Goal: Task Accomplishment & Management: Use online tool/utility

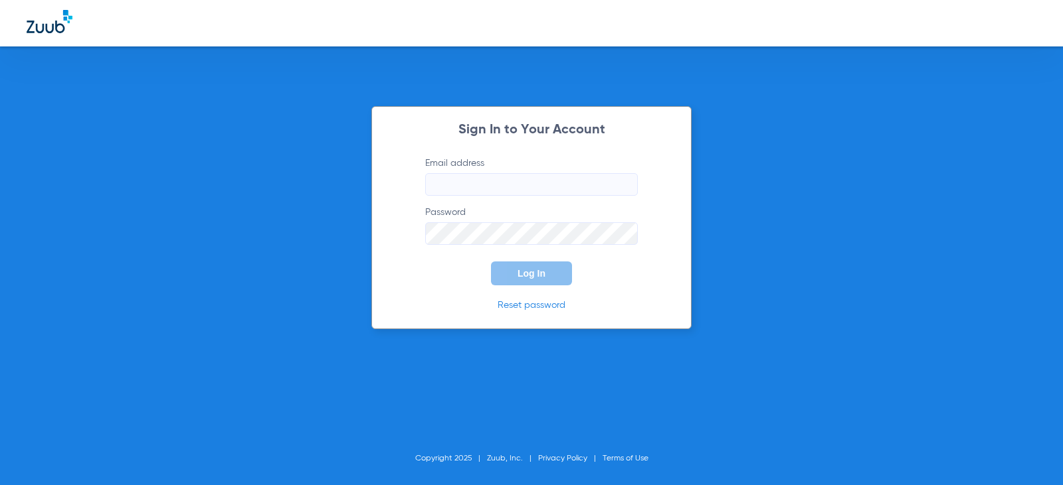
click at [553, 180] on input "Email address" at bounding box center [531, 184] width 213 height 23
type input "[EMAIL_ADDRESS][DOMAIN_NAME]"
click at [491, 262] on button "Log In" at bounding box center [531, 274] width 81 height 24
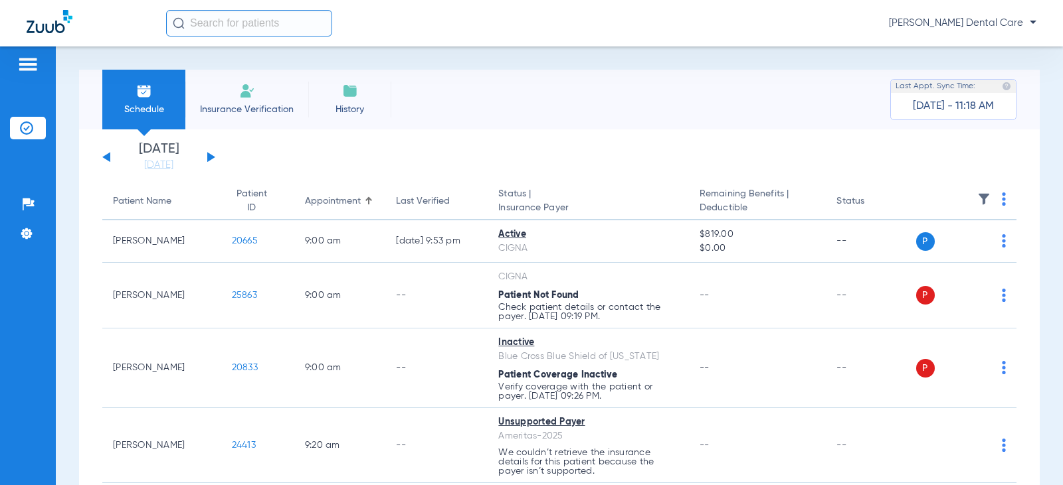
click at [205, 156] on div "Sunday 07-20-2025 Monday 07-21-2025 Tuesday 07-22-2025 Wednesday 07-23-2025 Thu…" at bounding box center [158, 157] width 113 height 29
click at [209, 157] on button at bounding box center [211, 157] width 8 height 10
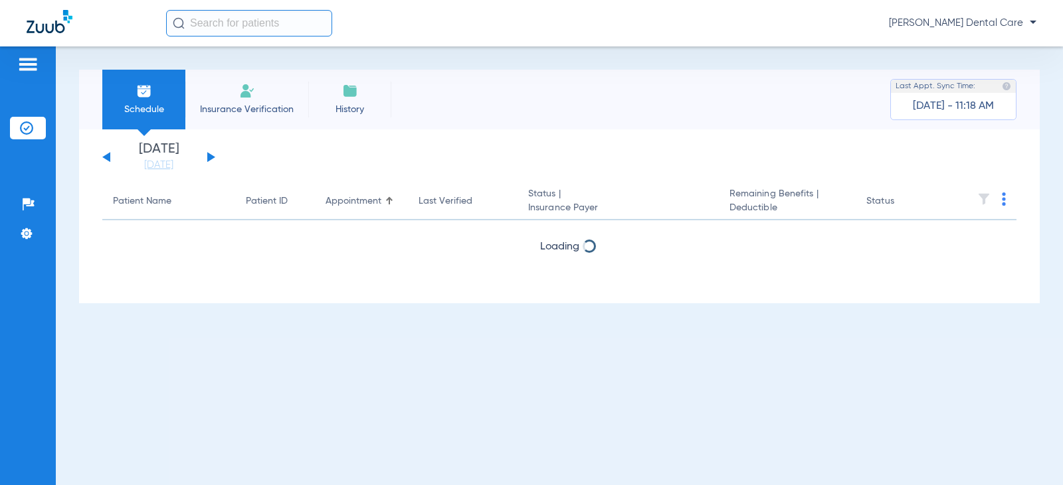
click at [209, 157] on button at bounding box center [211, 157] width 8 height 10
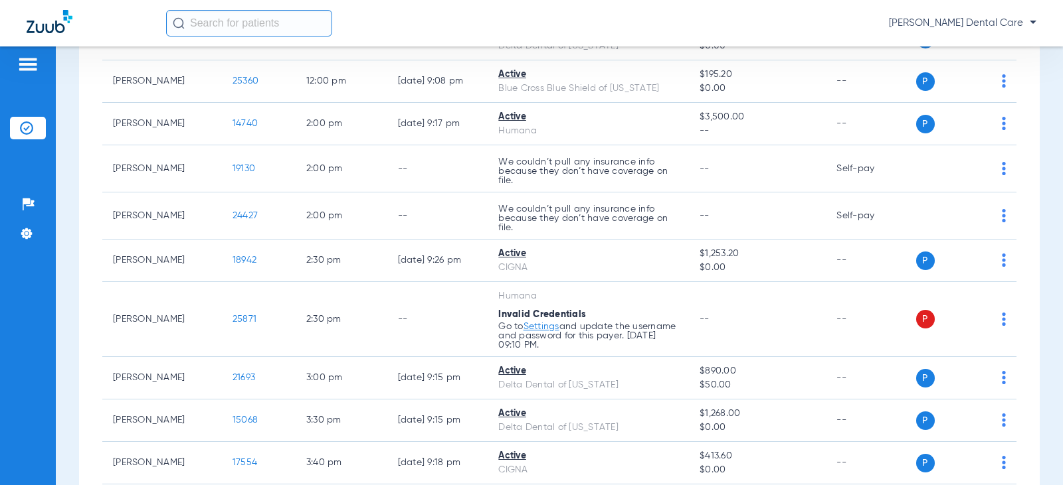
scroll to position [797, 0]
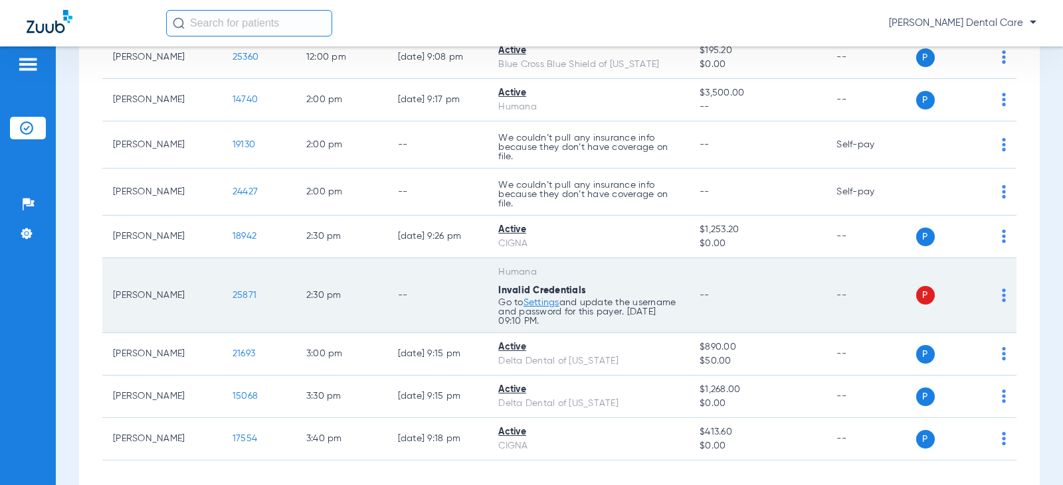
click at [540, 302] on link "Settings" at bounding box center [541, 302] width 36 height 9
click at [1002, 295] on img at bounding box center [1004, 295] width 4 height 13
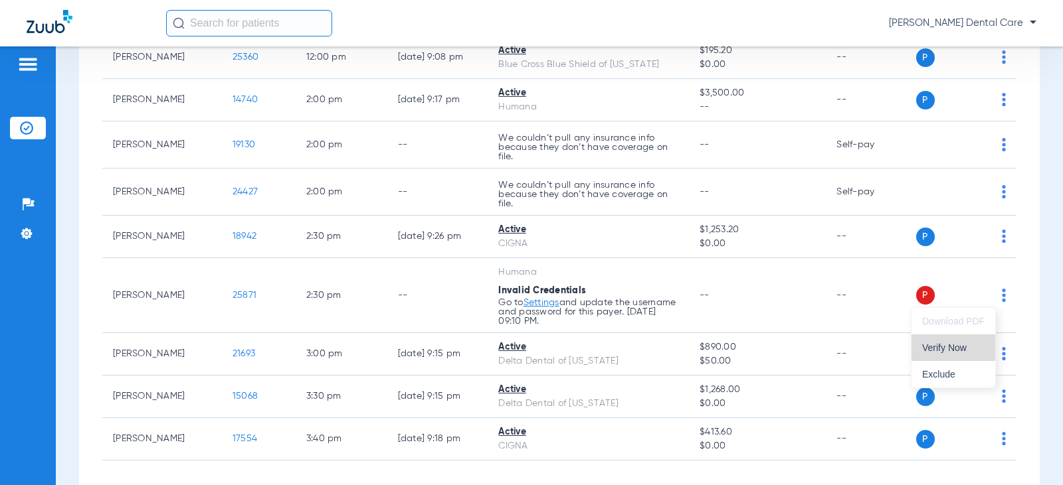
click at [955, 348] on span "Verify Now" at bounding box center [953, 347] width 62 height 9
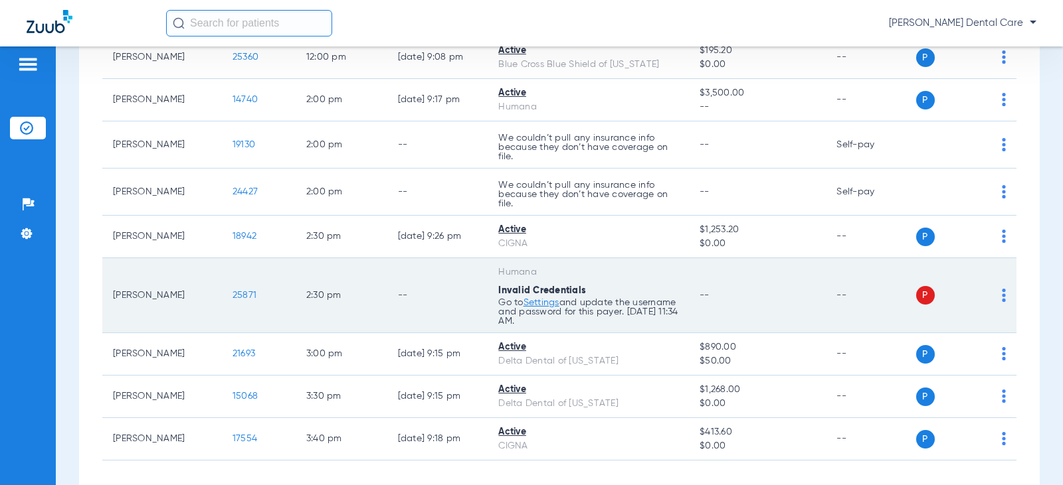
click at [541, 299] on link "Settings" at bounding box center [541, 302] width 36 height 9
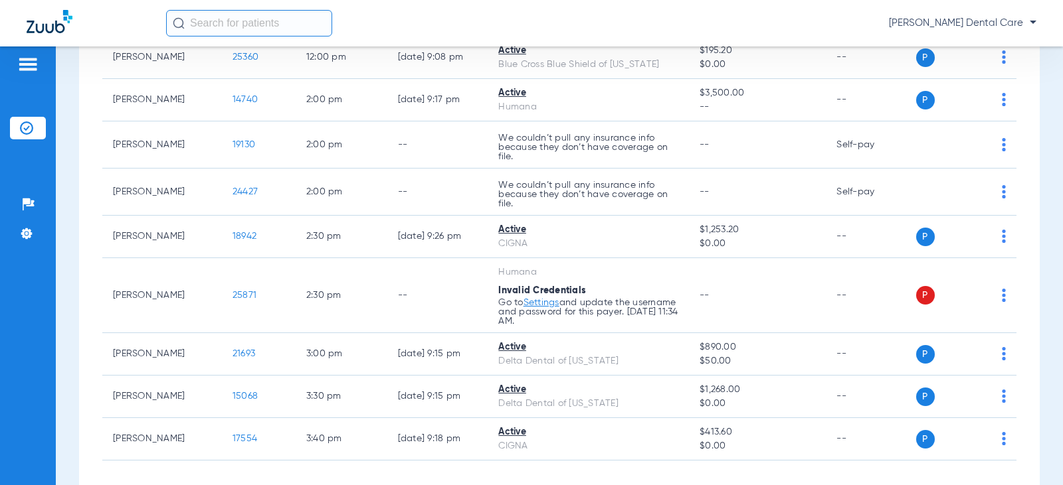
scroll to position [0, 0]
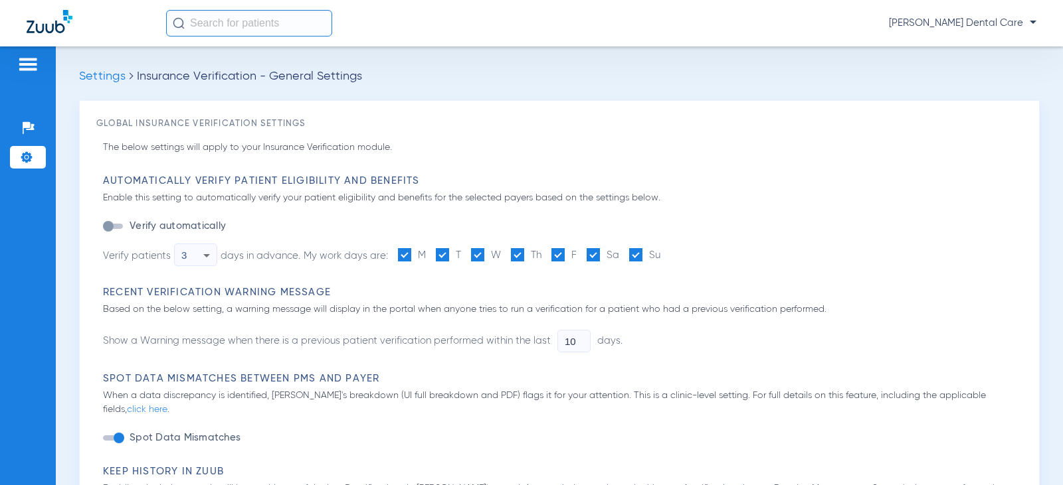
type input "1"
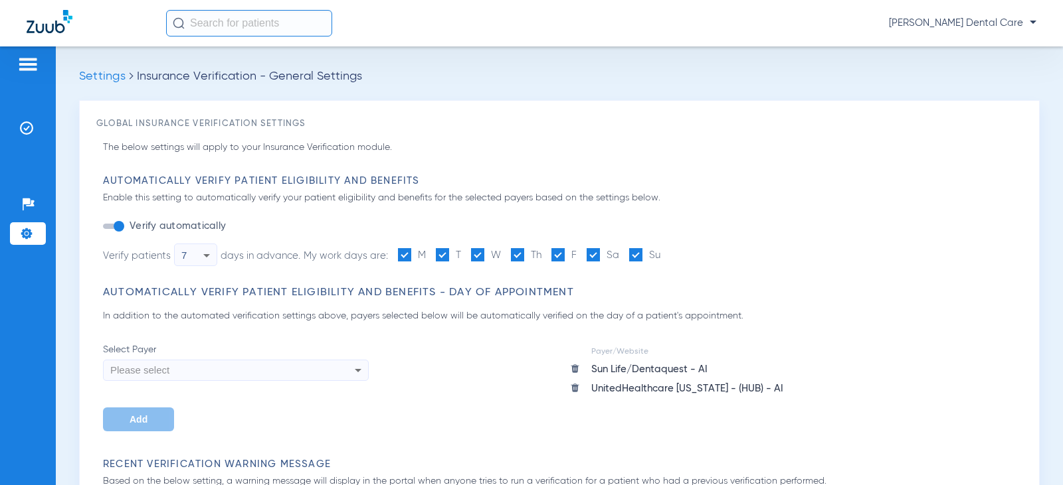
click at [353, 372] on icon at bounding box center [358, 371] width 16 height 16
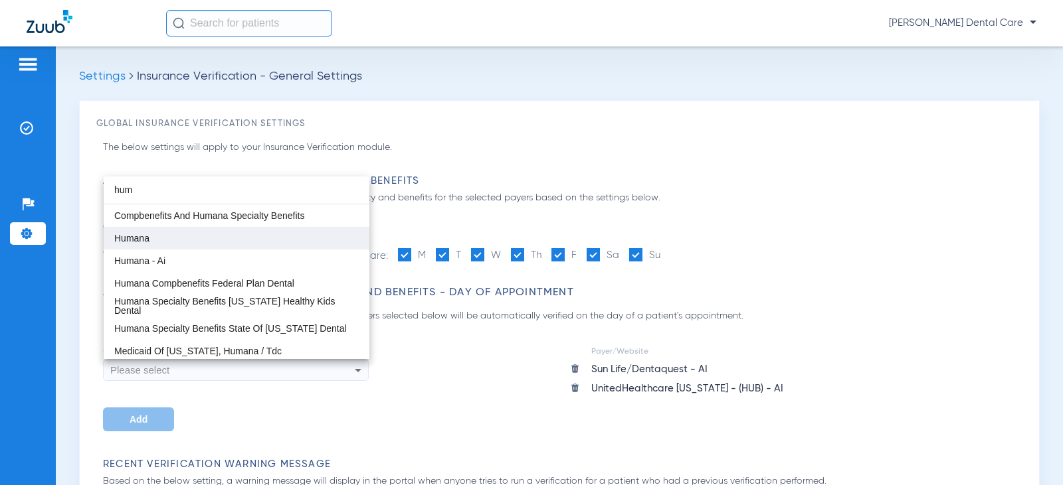
type input "hum"
click at [229, 243] on mat-option "Humana" at bounding box center [237, 238] width 266 height 23
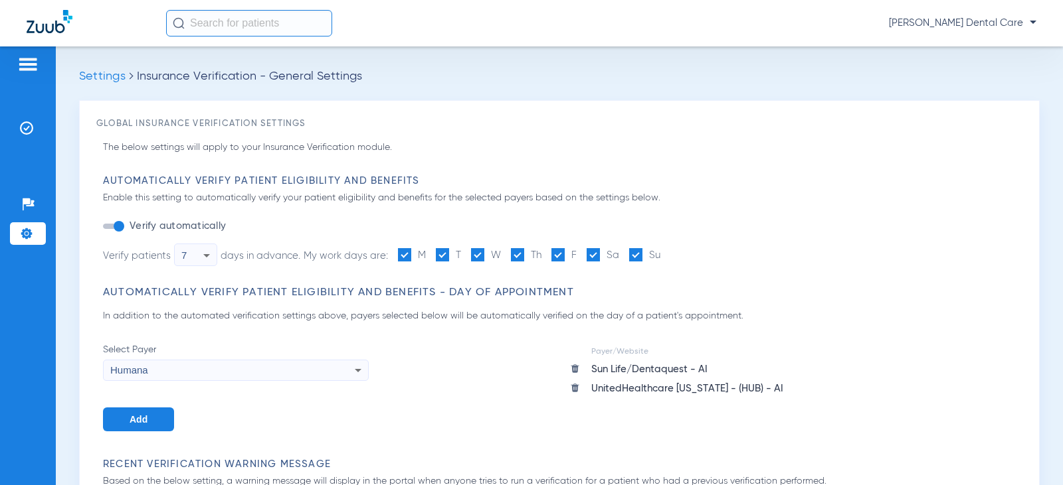
click at [336, 369] on div "Humana" at bounding box center [236, 370] width 264 height 23
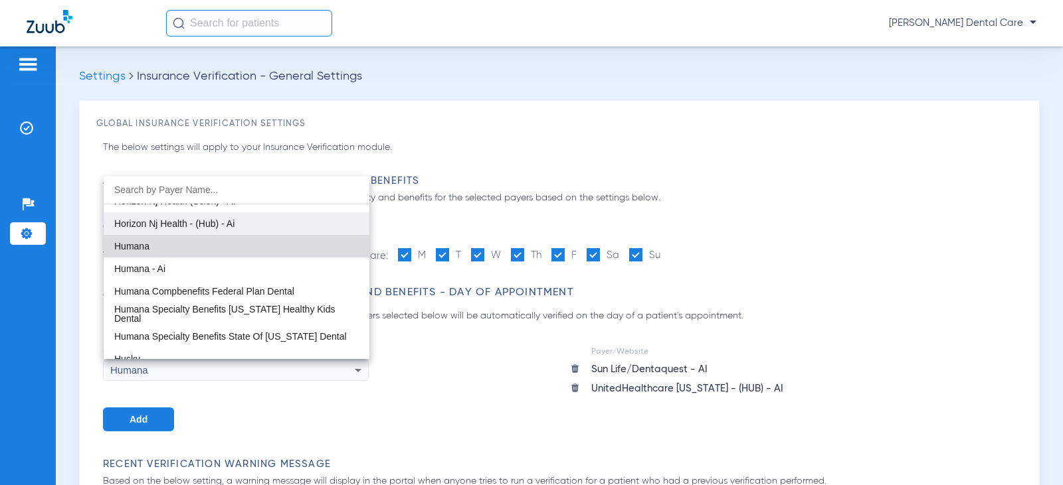
scroll to position [5196, 0]
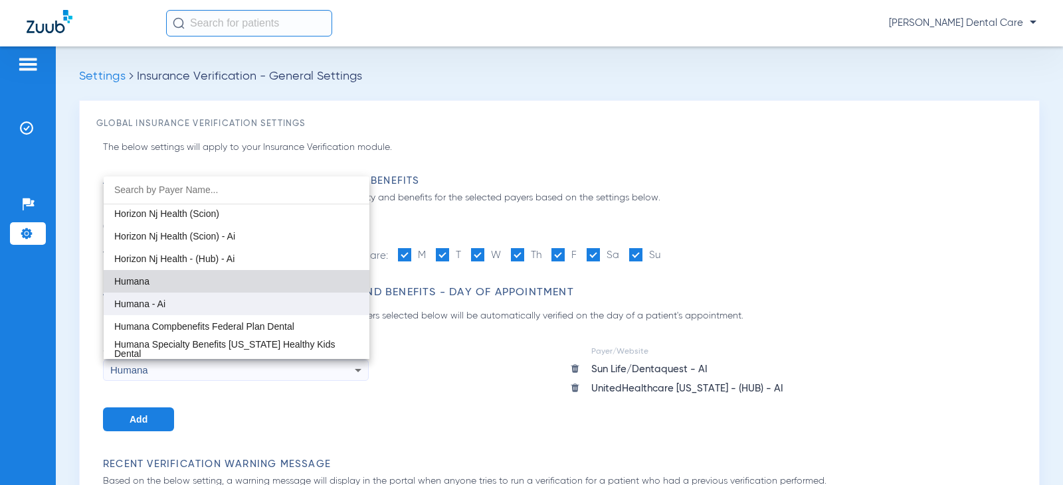
click at [257, 306] on mat-option "Humana - Ai" at bounding box center [237, 304] width 266 height 23
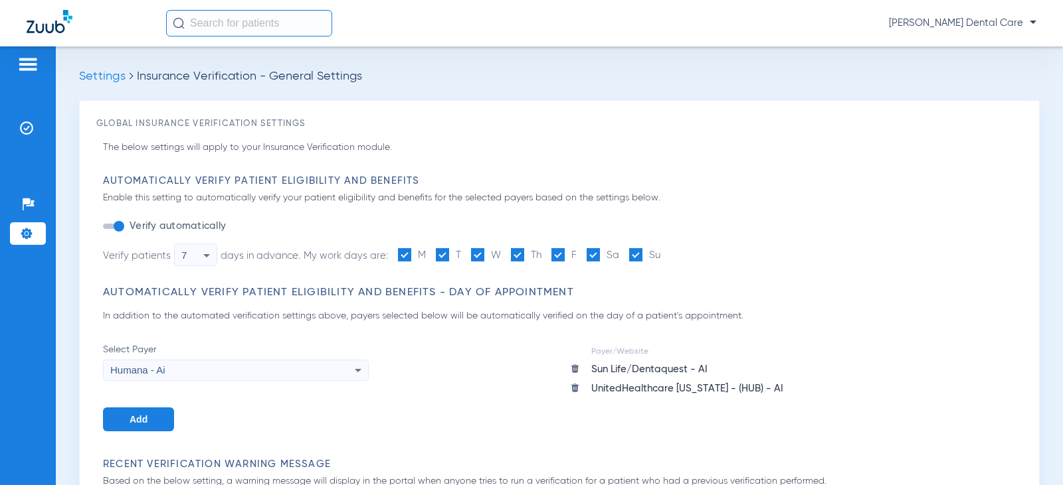
click at [414, 371] on div "Select Payer Humana - Ai Add Payer/Website Sun Life/Dentaquest - AI UnitedHealt…" at bounding box center [562, 387] width 919 height 88
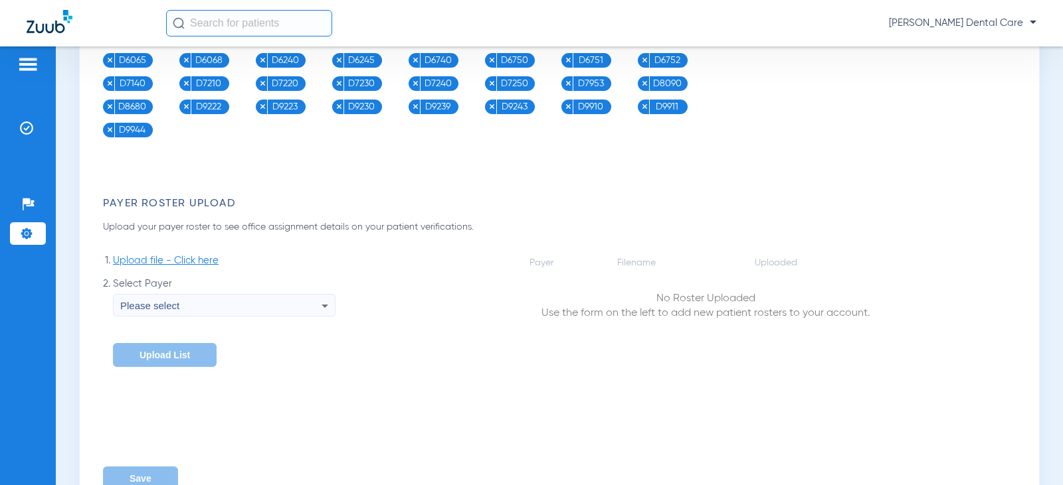
scroll to position [1111, 0]
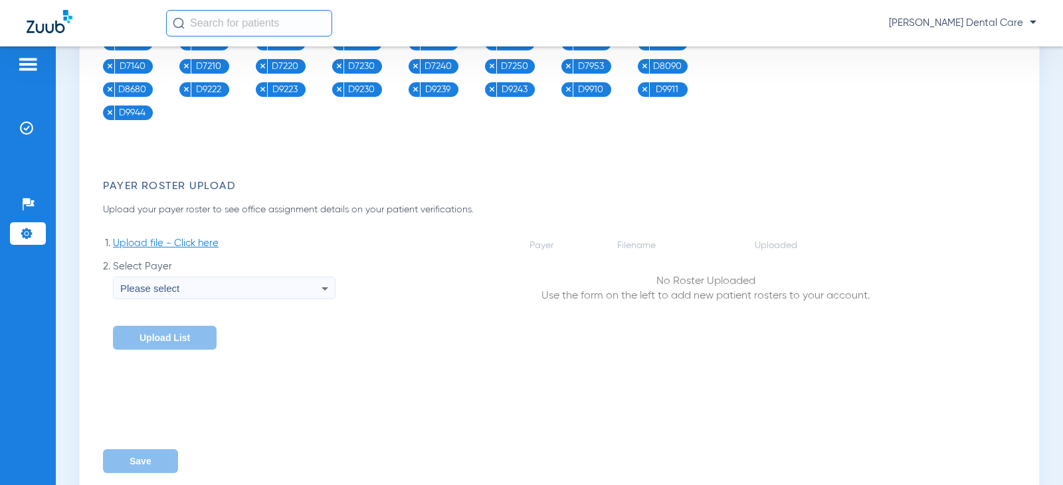
click at [307, 278] on div "Please select" at bounding box center [220, 289] width 201 height 23
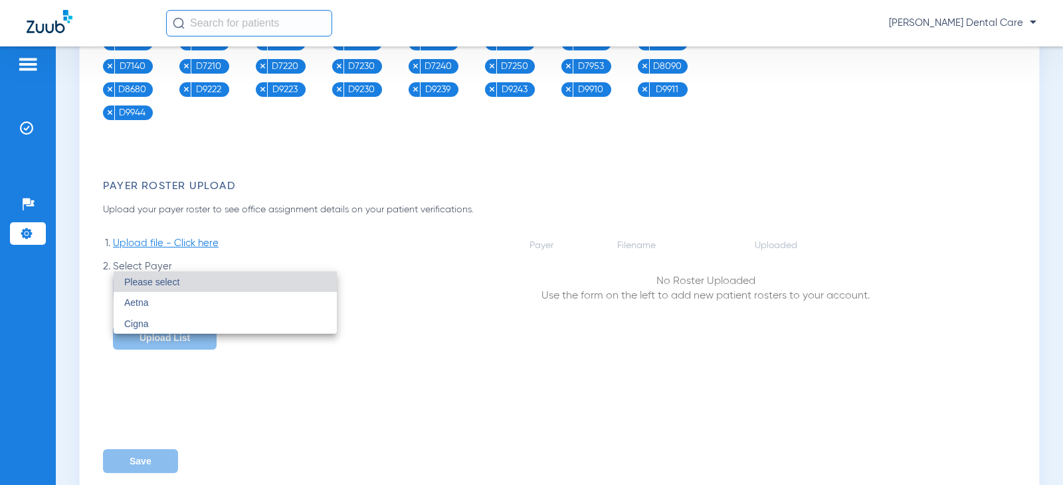
click at [316, 363] on div at bounding box center [531, 242] width 1063 height 485
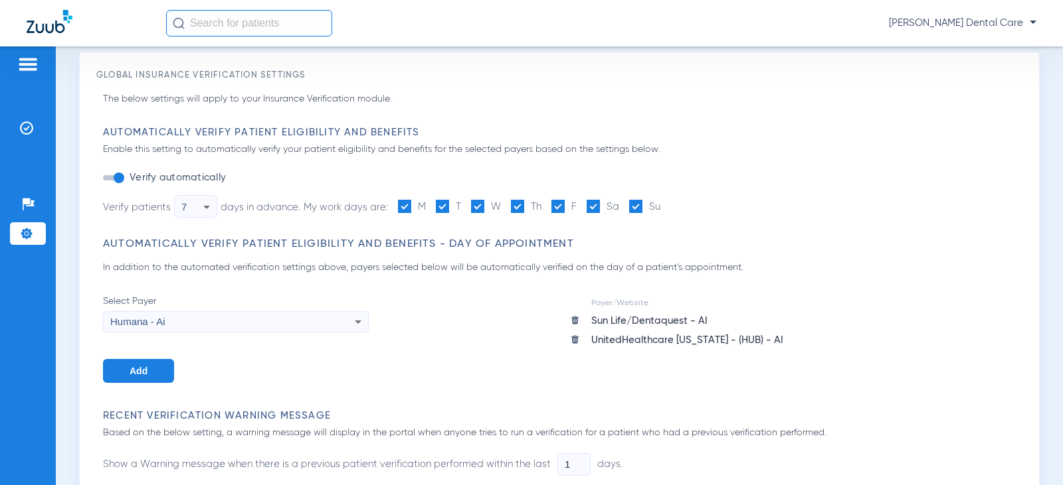
scroll to position [0, 0]
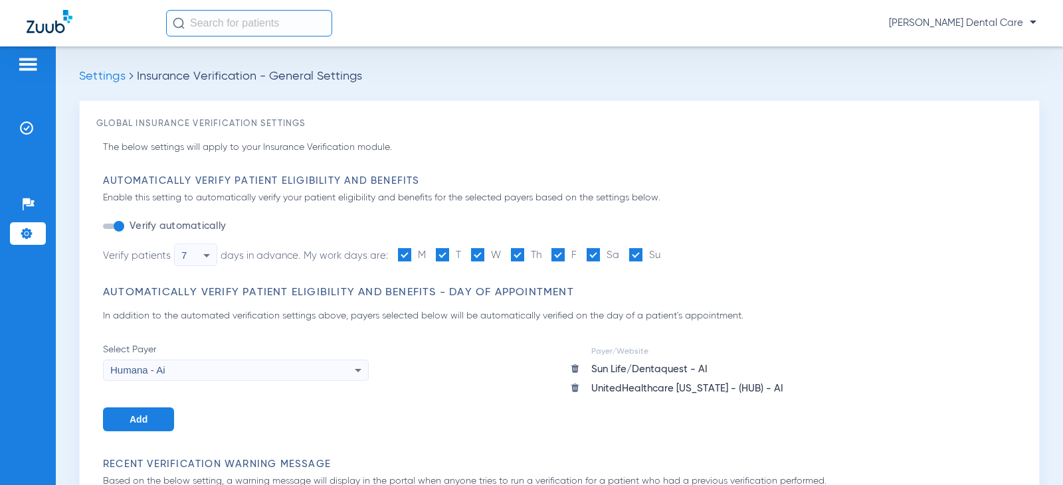
click at [114, 79] on span "Settings" at bounding box center [102, 76] width 46 height 12
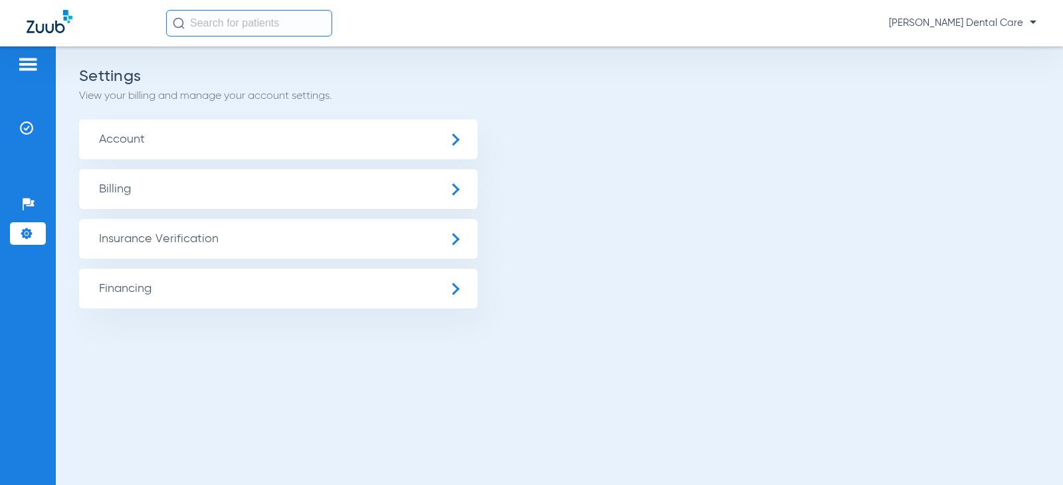
click at [420, 244] on span "Insurance Verification" at bounding box center [278, 239] width 398 height 40
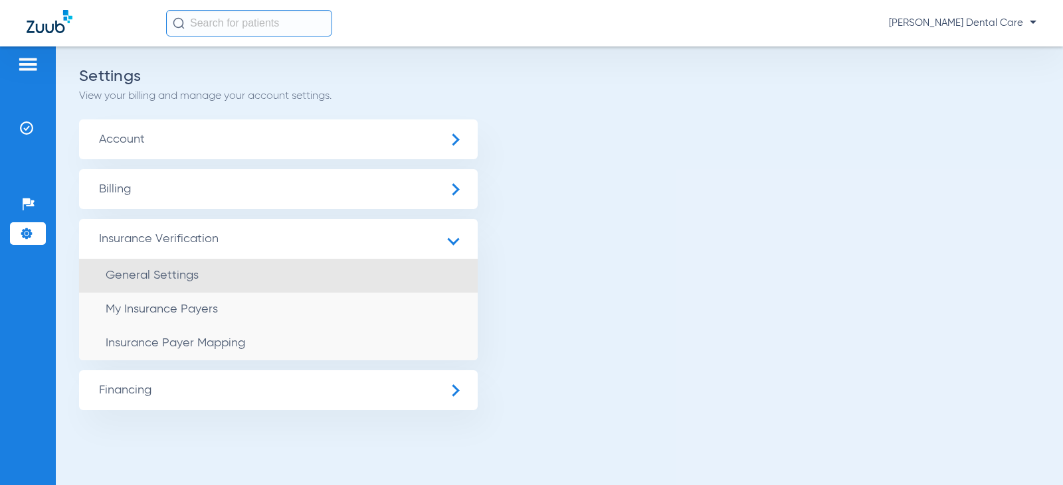
click at [236, 284] on li "General Settings" at bounding box center [278, 276] width 398 height 34
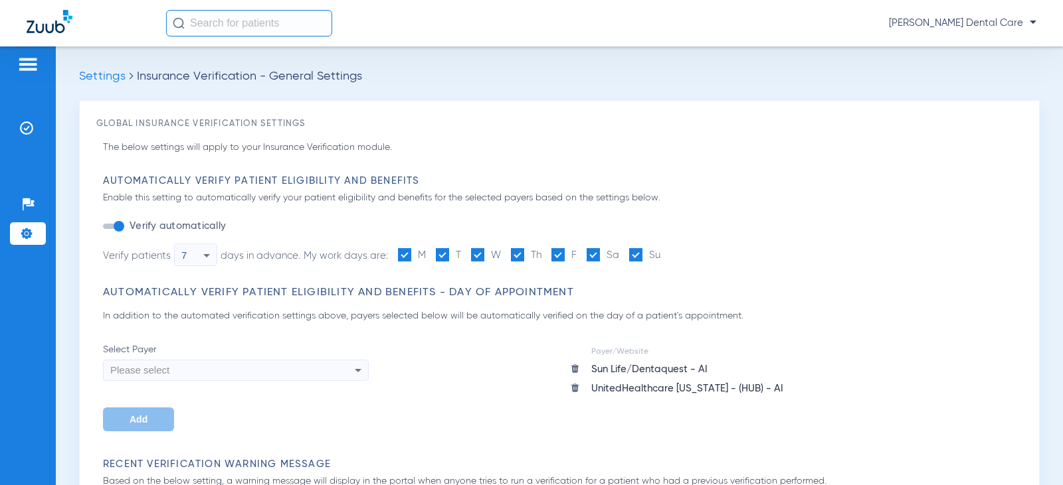
click at [114, 80] on span "Settings" at bounding box center [102, 76] width 46 height 12
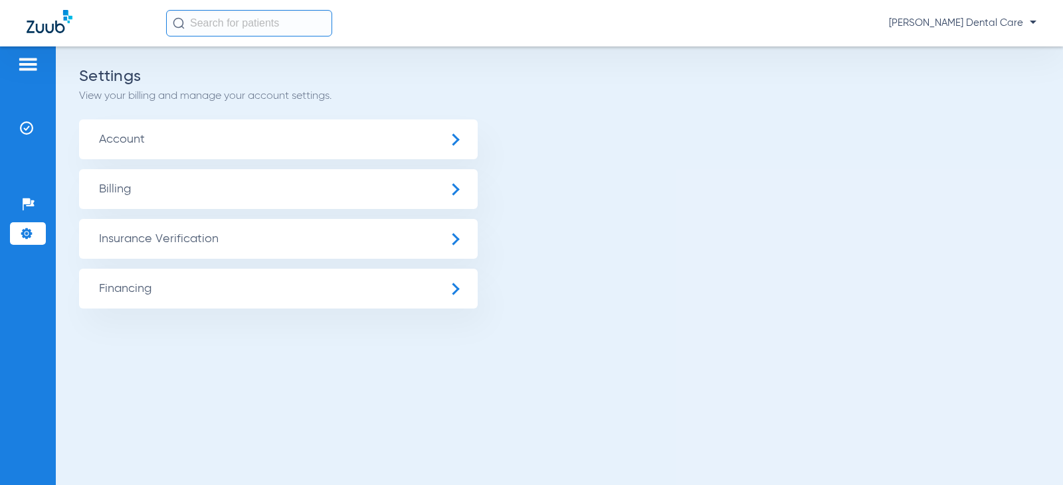
click at [149, 242] on span "Insurance Verification" at bounding box center [278, 239] width 398 height 40
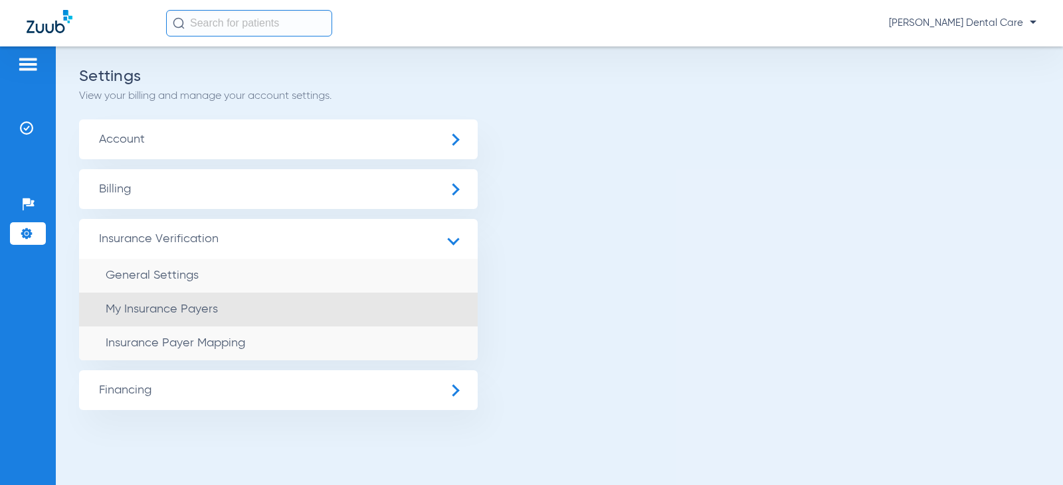
click at [168, 323] on li "My Insurance Payers" at bounding box center [278, 310] width 398 height 34
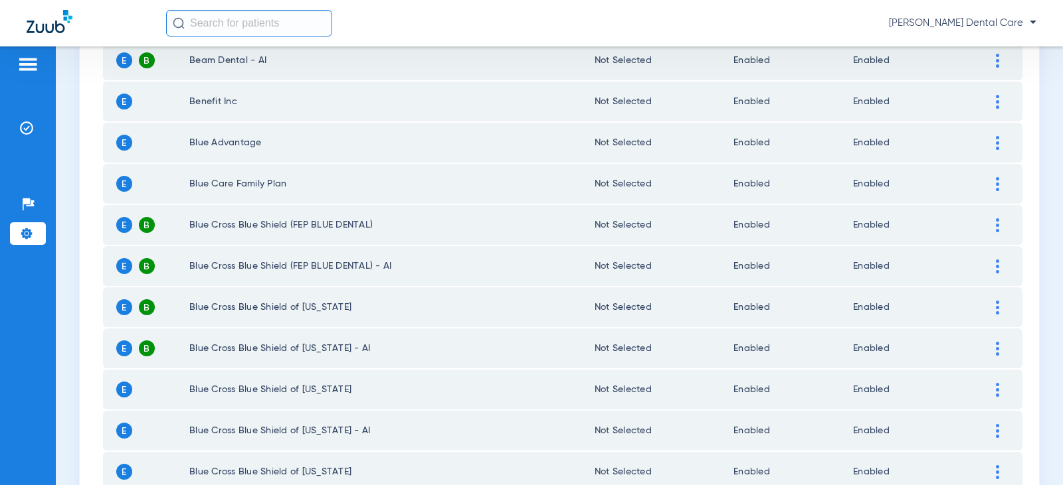
scroll to position [1915, 0]
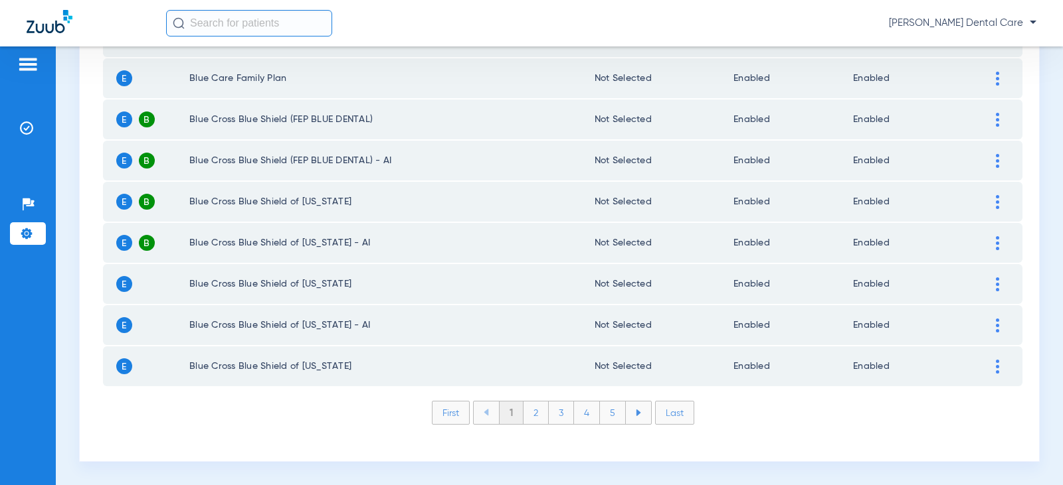
click at [601, 408] on li "5" at bounding box center [613, 413] width 26 height 23
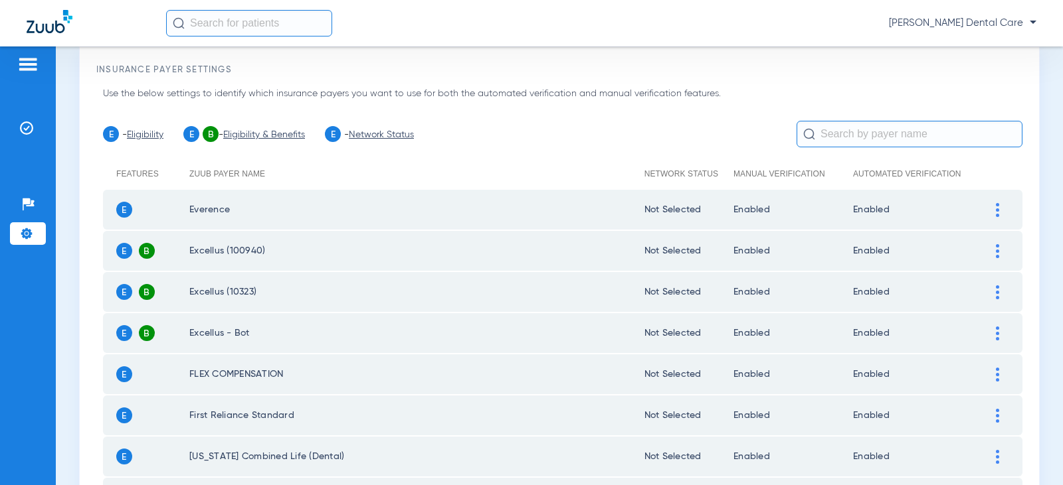
scroll to position [0, 0]
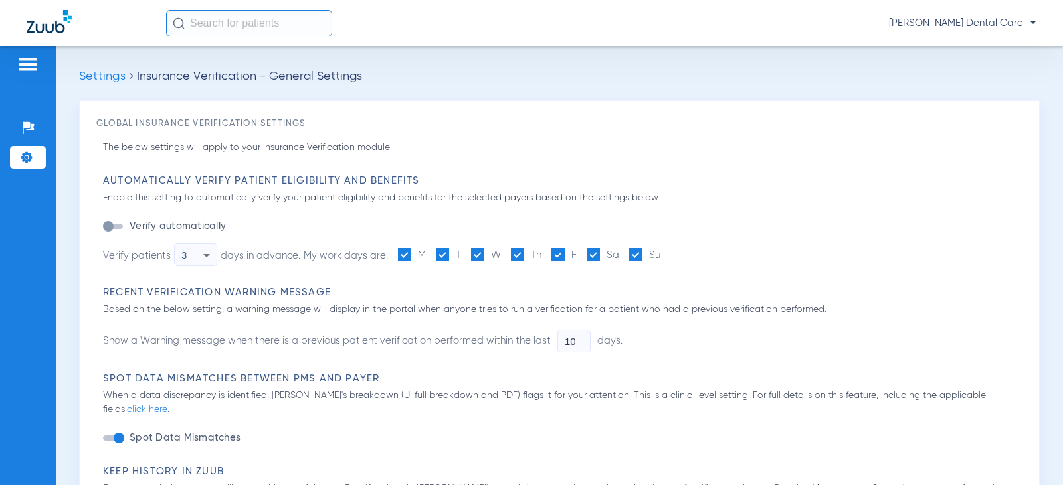
type input "1"
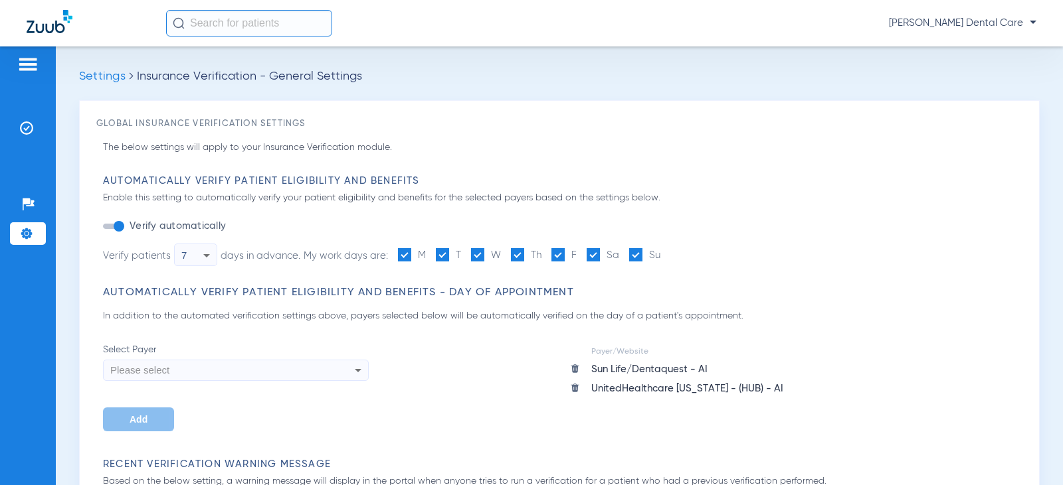
click at [357, 370] on icon at bounding box center [358, 370] width 7 height 3
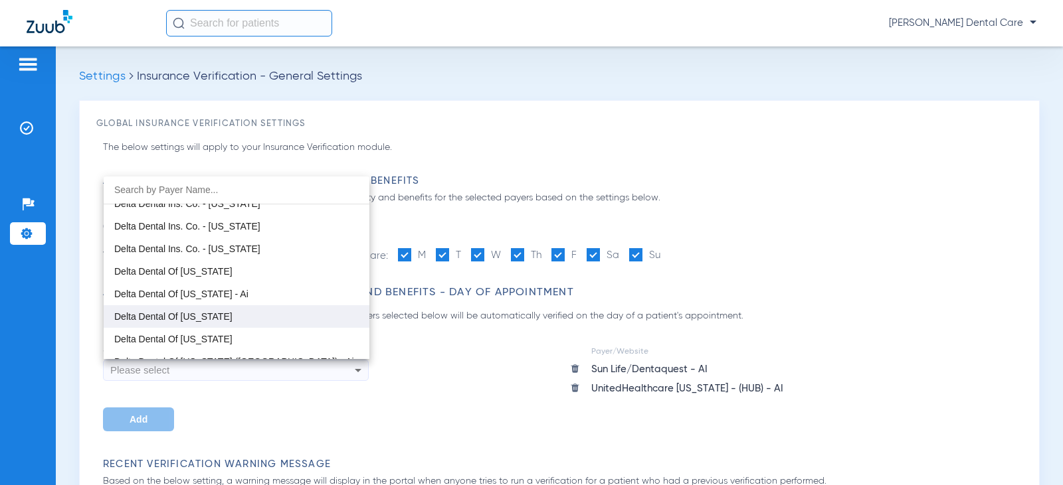
scroll to position [2590, 0]
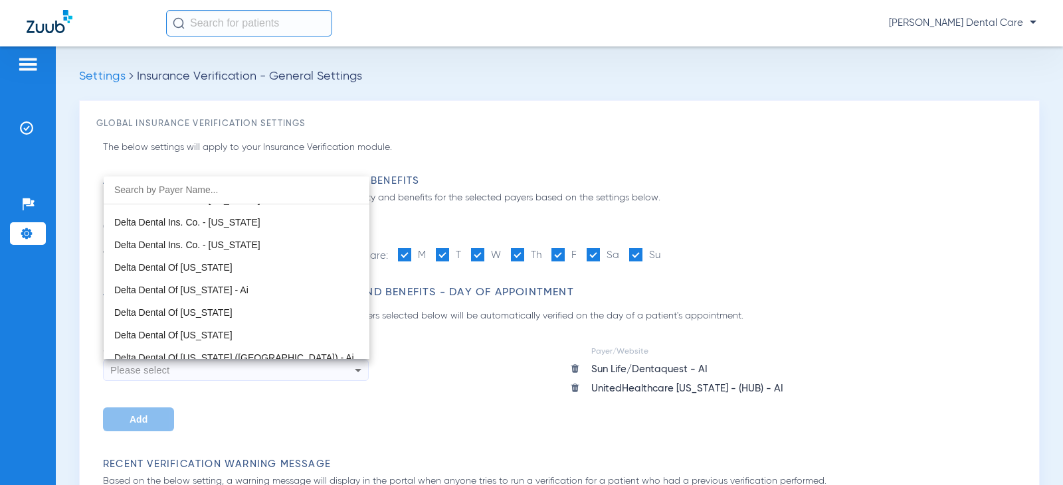
click at [219, 187] on input "dropdown search" at bounding box center [237, 190] width 266 height 27
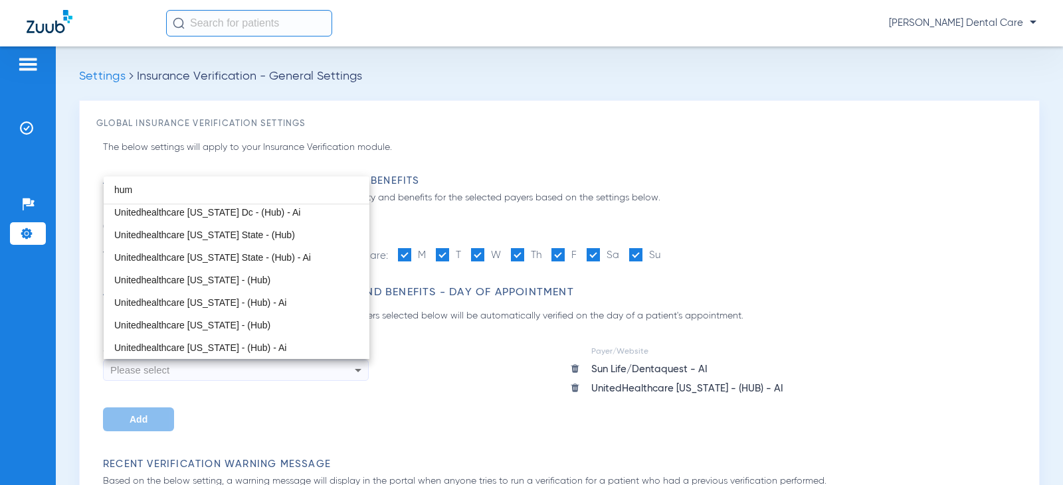
scroll to position [3, 0]
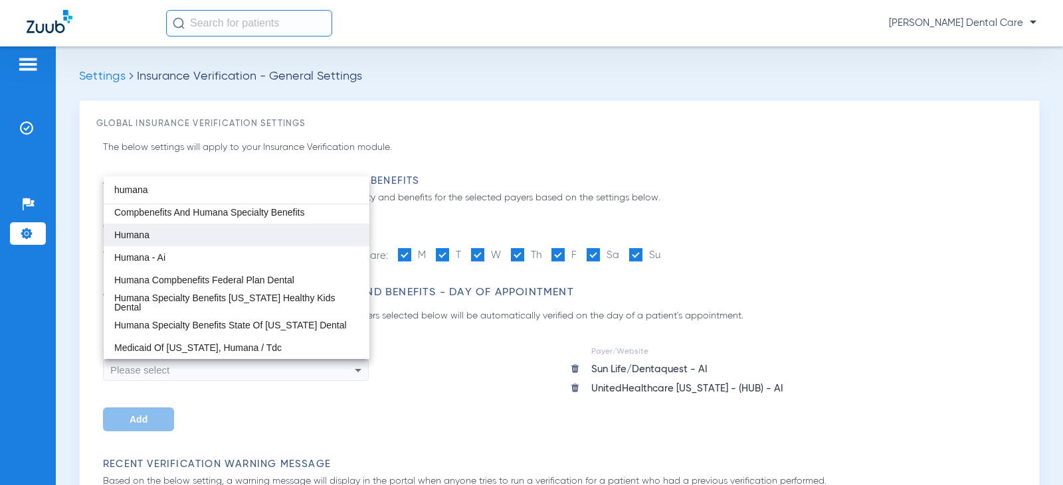
type input "humana"
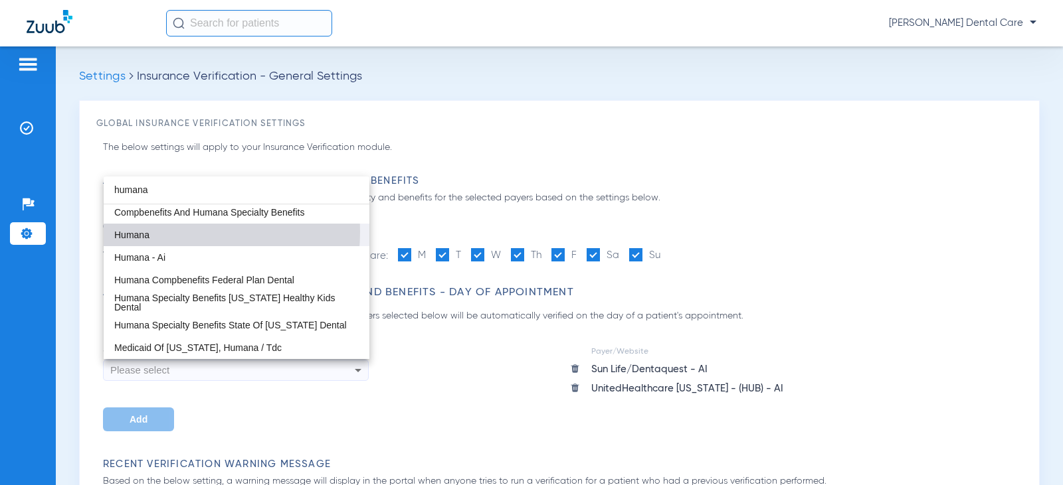
click at [170, 232] on mat-option "Humana" at bounding box center [237, 235] width 266 height 23
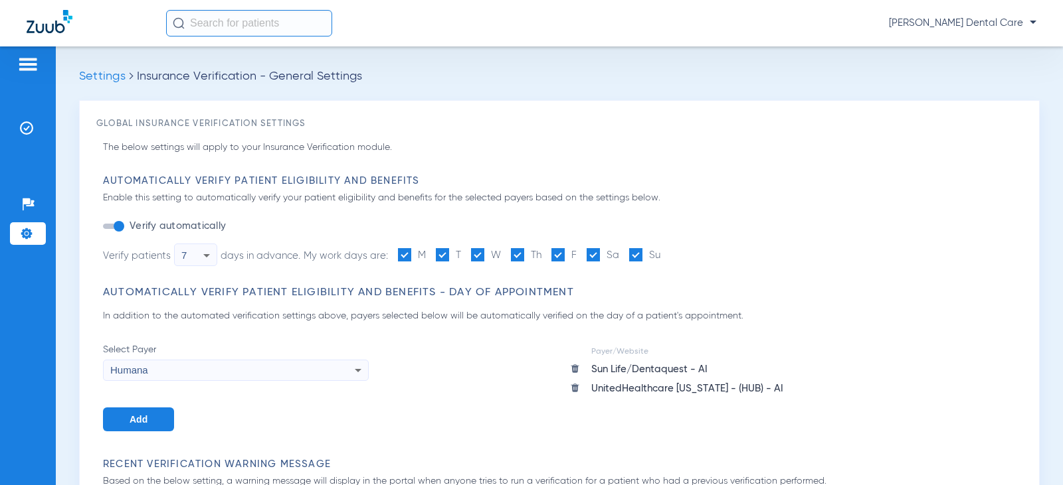
click at [308, 365] on div "Humana" at bounding box center [210, 370] width 201 height 23
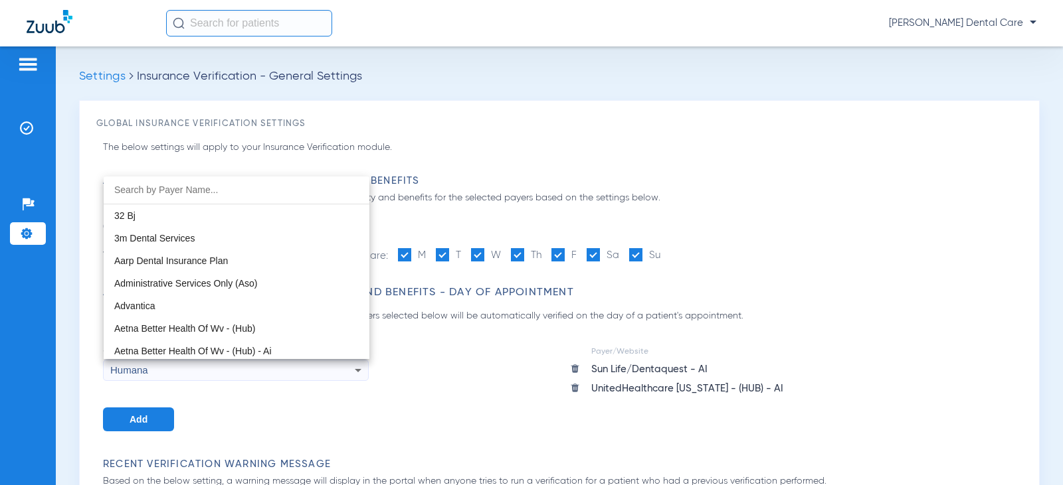
scroll to position [5129, 0]
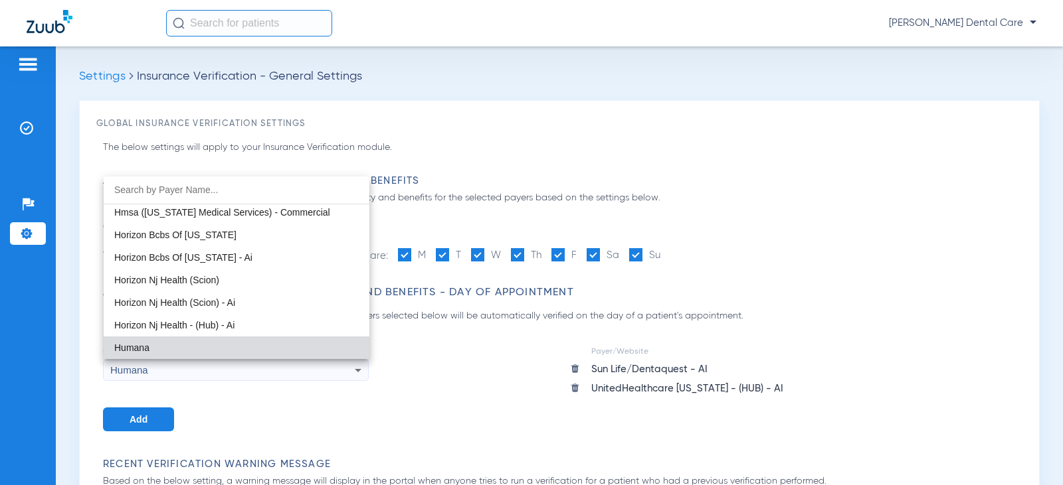
click at [411, 365] on div at bounding box center [531, 242] width 1063 height 485
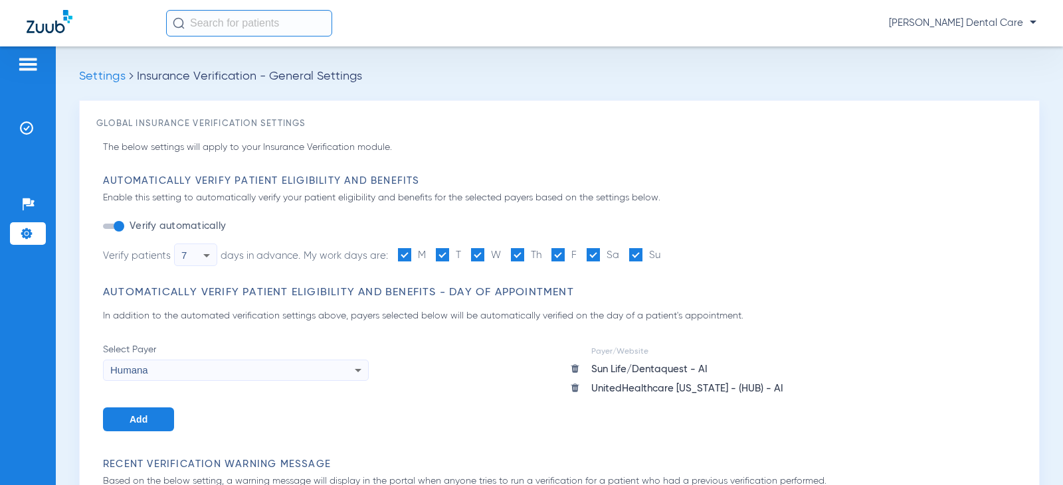
click at [130, 417] on span "Add" at bounding box center [139, 419] width 18 height 11
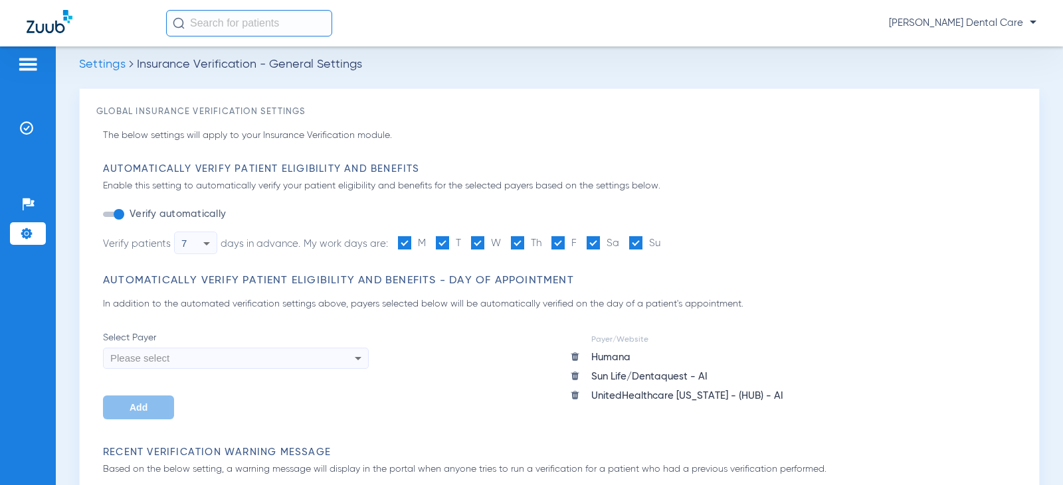
scroll to position [0, 0]
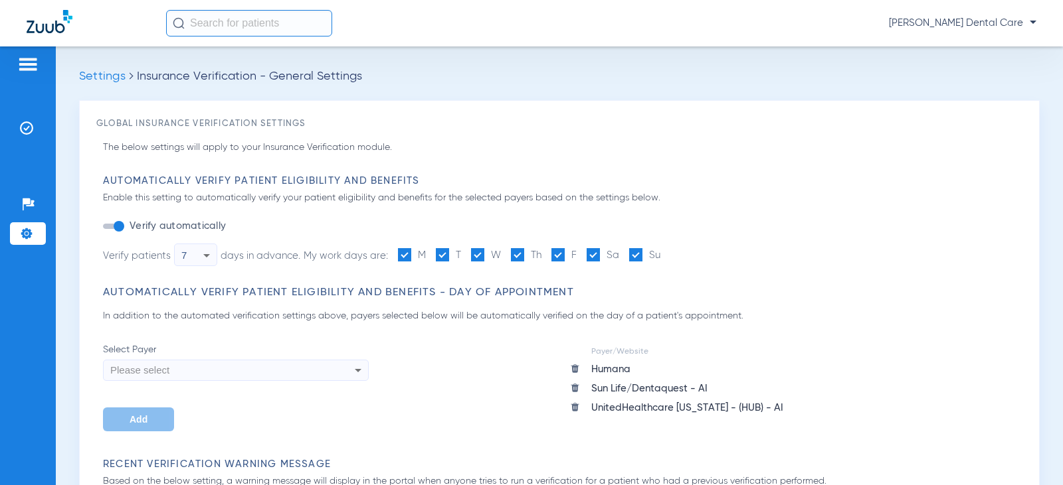
click at [349, 369] on div "Please select" at bounding box center [236, 370] width 264 height 23
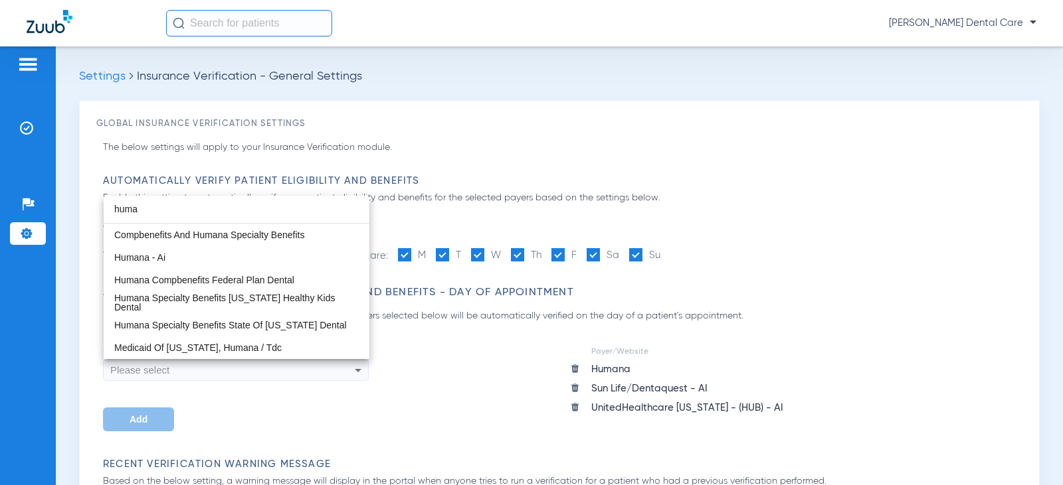
type input "huma"
click at [195, 262] on mat-option "Humana - Ai" at bounding box center [237, 257] width 266 height 23
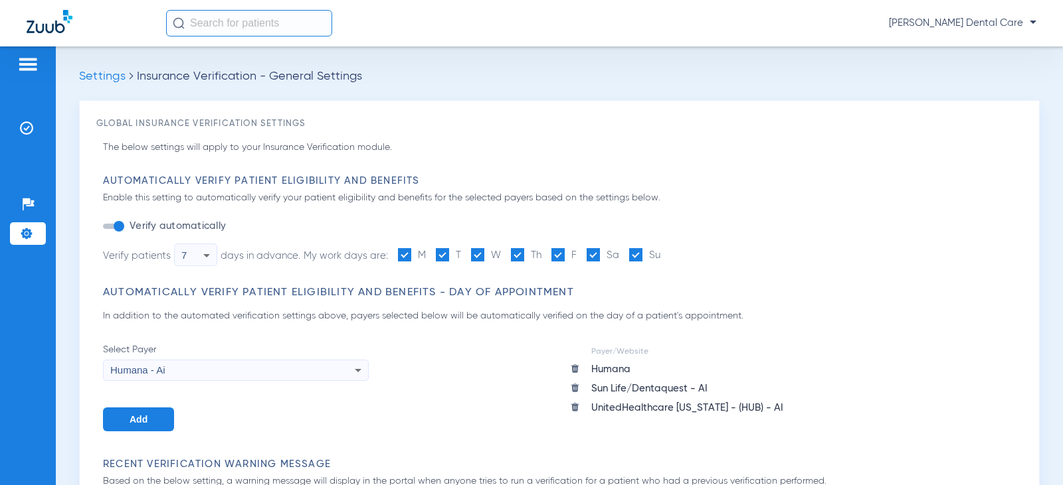
drag, startPoint x: 130, startPoint y: 420, endPoint x: 169, endPoint y: 414, distance: 39.1
click at [130, 420] on span "Add" at bounding box center [139, 419] width 18 height 11
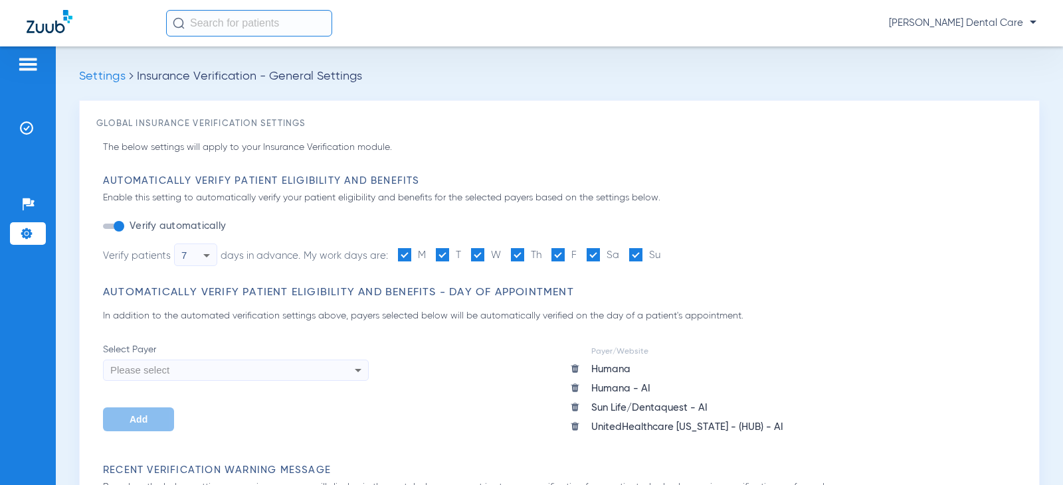
click at [44, 28] on img at bounding box center [50, 21] width 46 height 23
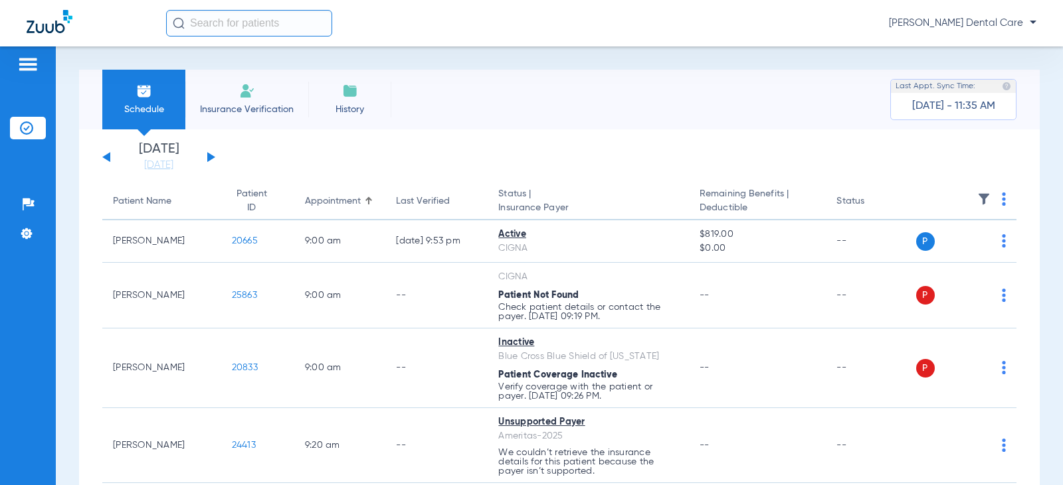
click at [209, 157] on button at bounding box center [211, 157] width 8 height 10
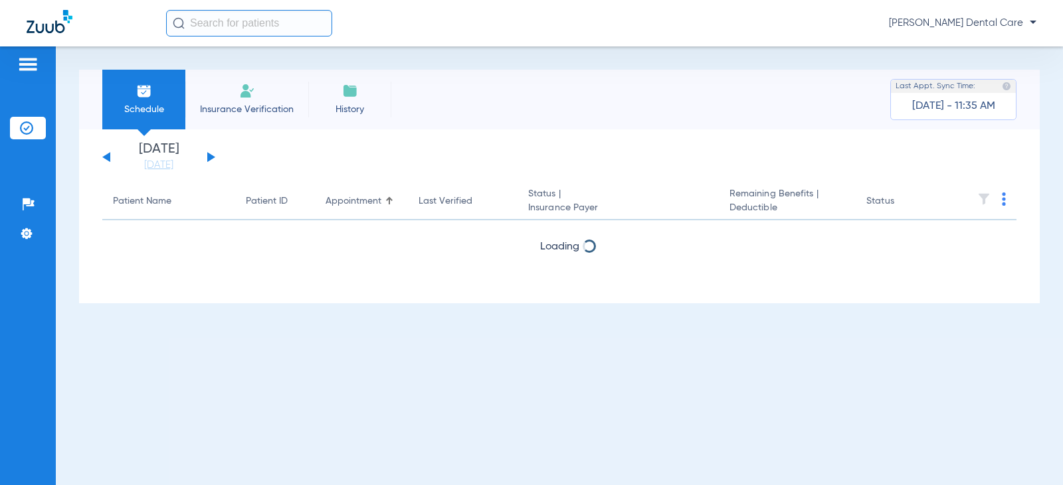
click at [209, 157] on button at bounding box center [211, 157] width 8 height 10
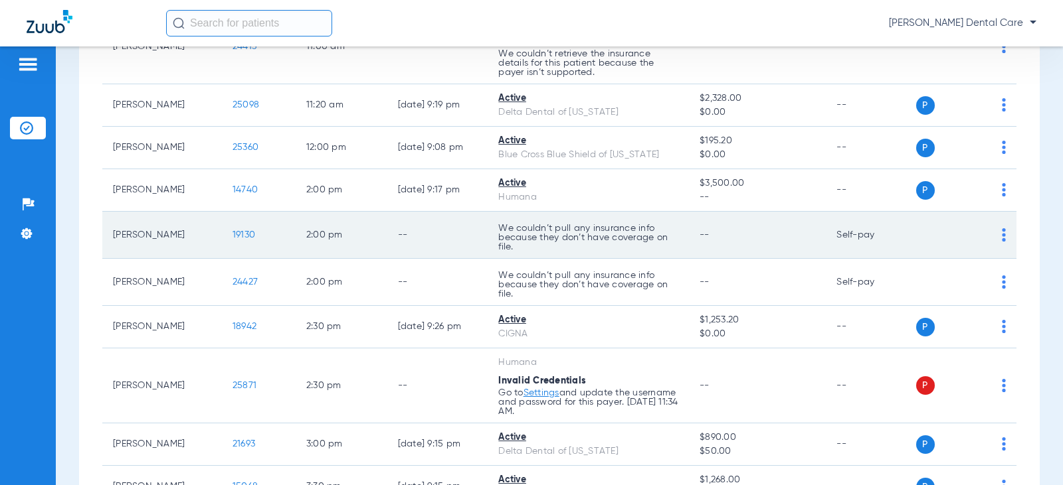
scroll to position [731, 0]
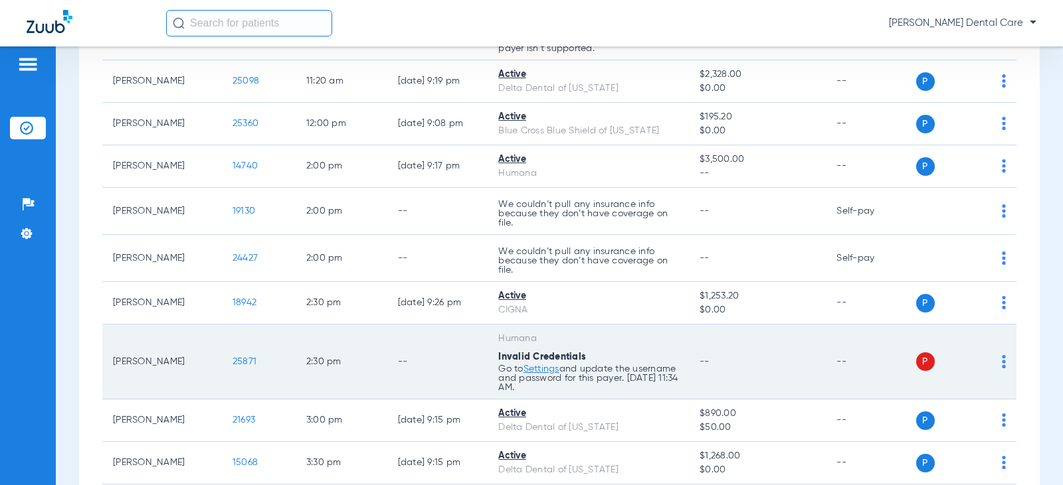
click at [1002, 361] on img at bounding box center [1004, 361] width 4 height 13
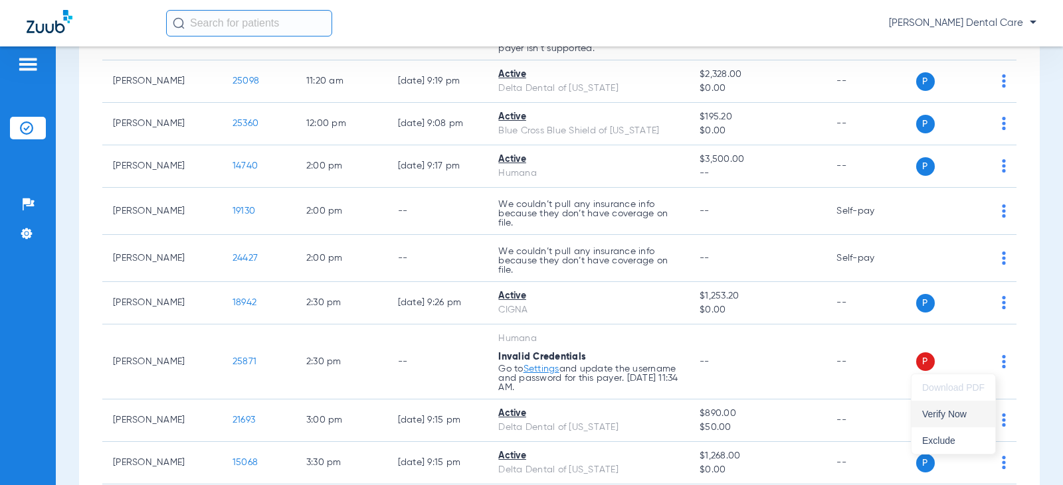
click at [961, 414] on span "Verify Now" at bounding box center [953, 414] width 62 height 9
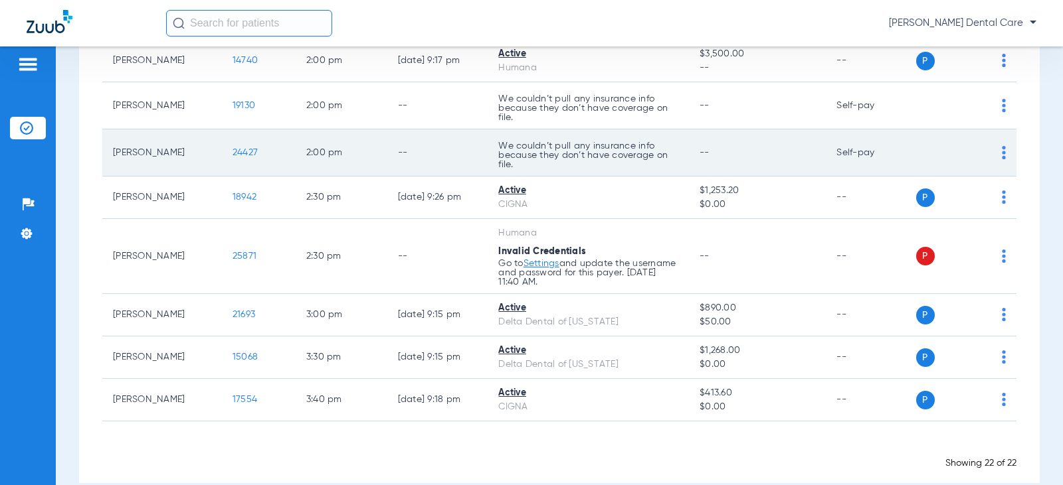
scroll to position [857, 0]
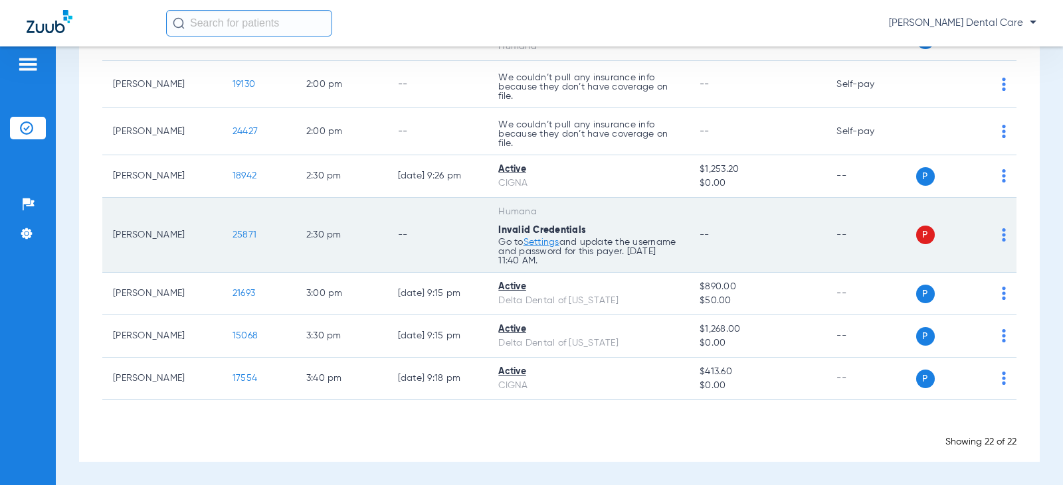
click at [1002, 238] on img at bounding box center [1004, 234] width 4 height 13
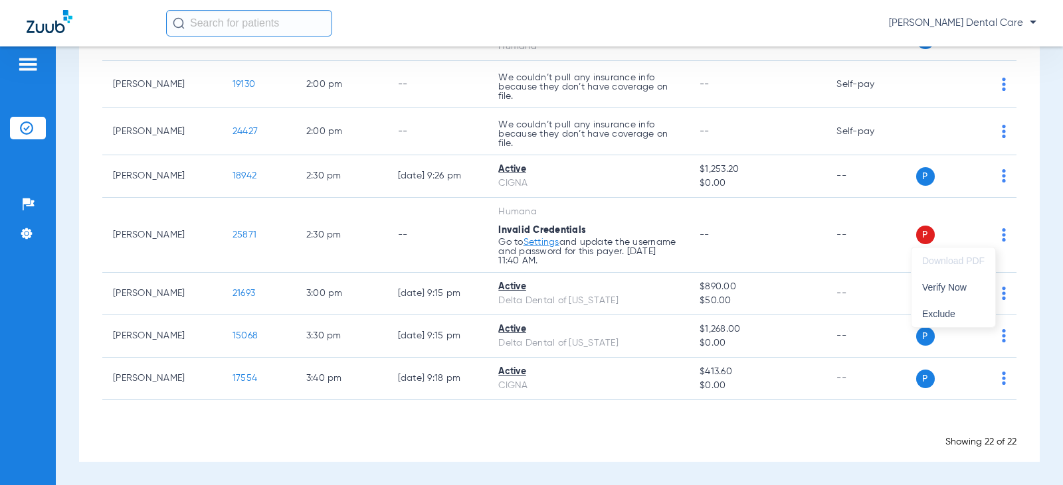
click at [1036, 209] on div at bounding box center [531, 242] width 1063 height 485
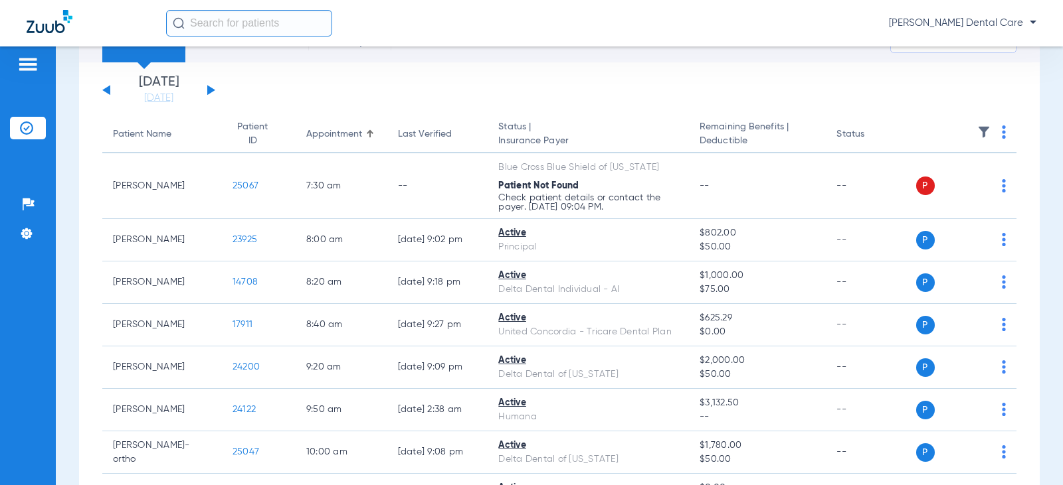
scroll to position [60, 0]
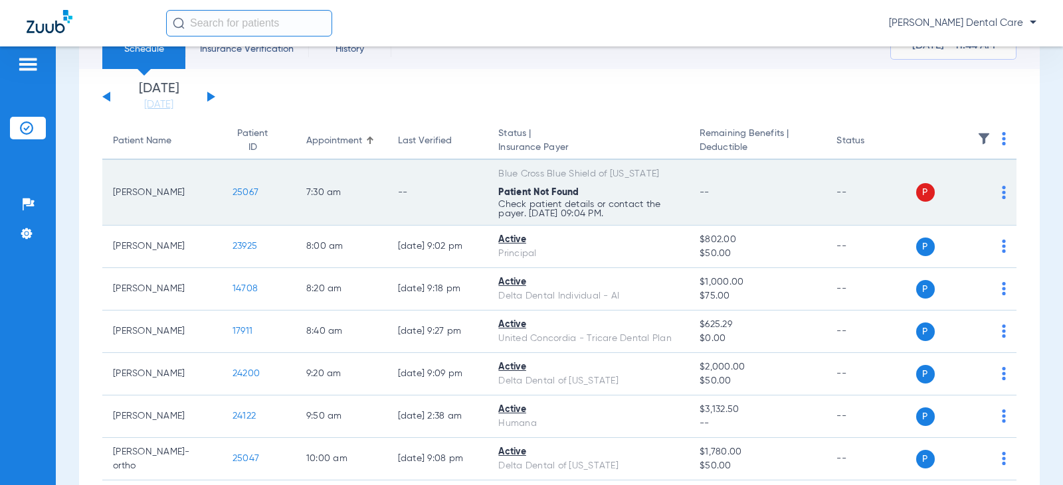
click at [996, 192] on td "P S" at bounding box center [966, 193] width 101 height 66
click at [1002, 192] on img at bounding box center [1004, 192] width 4 height 13
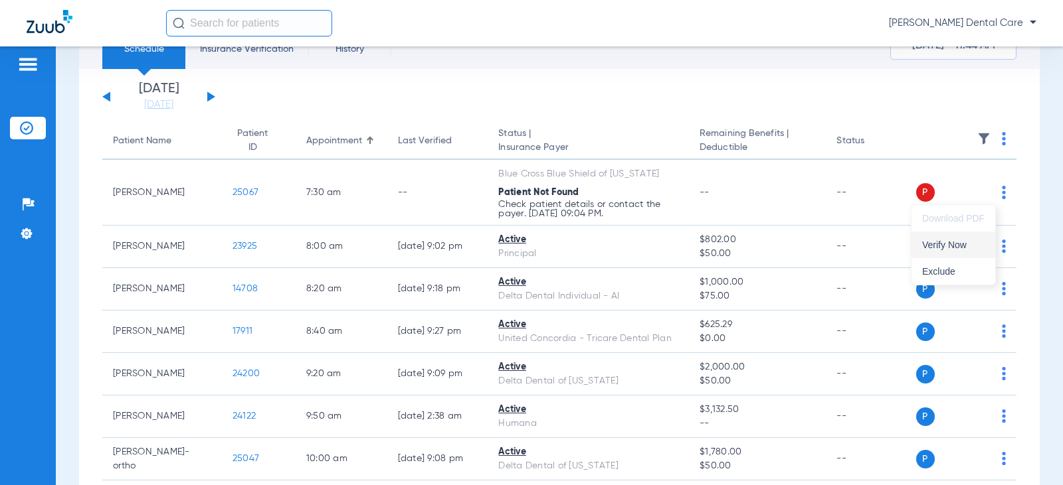
click at [958, 249] on span "Verify Now" at bounding box center [953, 244] width 62 height 9
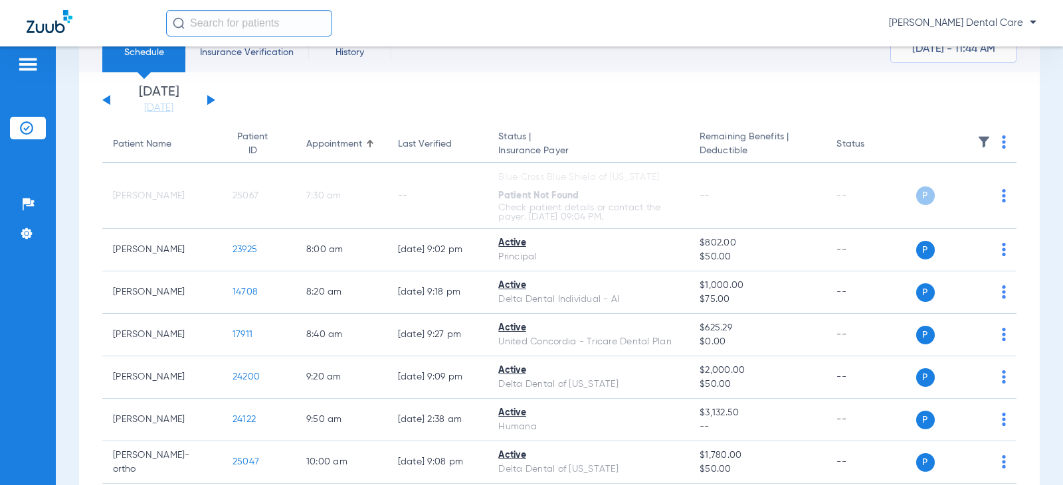
scroll to position [0, 0]
